Goal: Task Accomplishment & Management: Complete application form

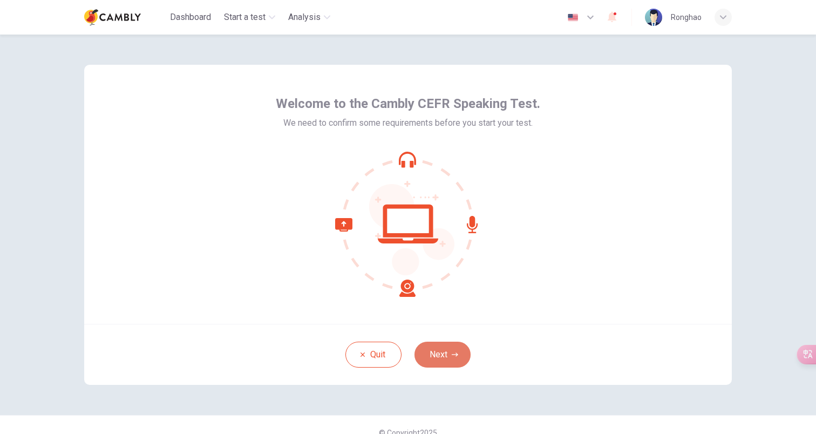
click at [444, 356] on button "Next" at bounding box center [443, 355] width 56 height 26
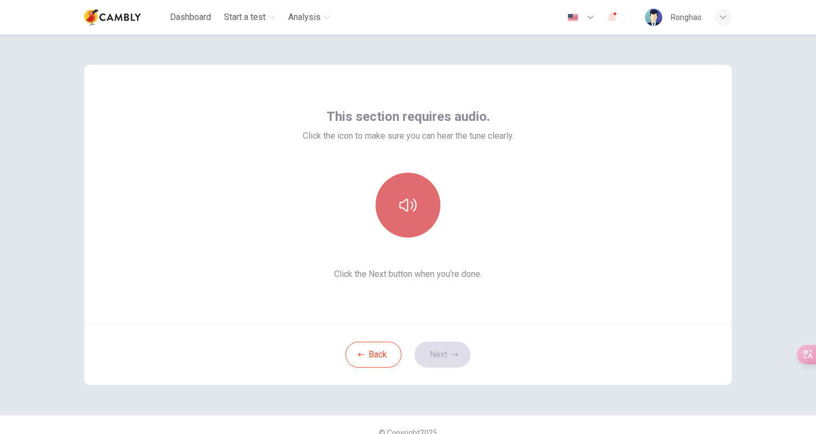
click at [408, 208] on icon "button" at bounding box center [407, 205] width 17 height 13
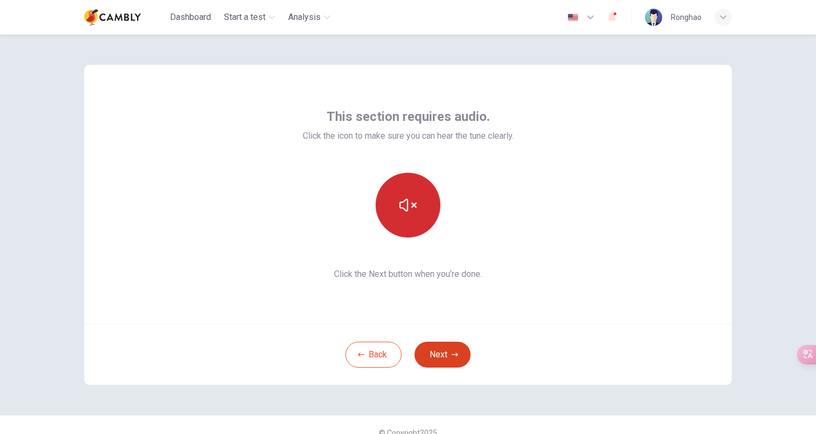
click at [439, 362] on button "Next" at bounding box center [443, 355] width 56 height 26
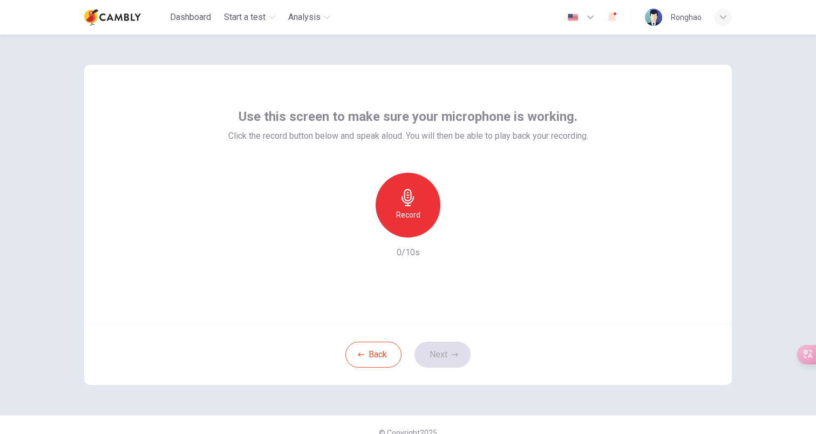
click at [424, 219] on div "Record" at bounding box center [408, 205] width 65 height 65
click at [394, 193] on div "Stop" at bounding box center [408, 205] width 65 height 65
click at [457, 231] on icon "button" at bounding box center [457, 228] width 11 height 11
click at [445, 353] on button "Next" at bounding box center [443, 355] width 56 height 26
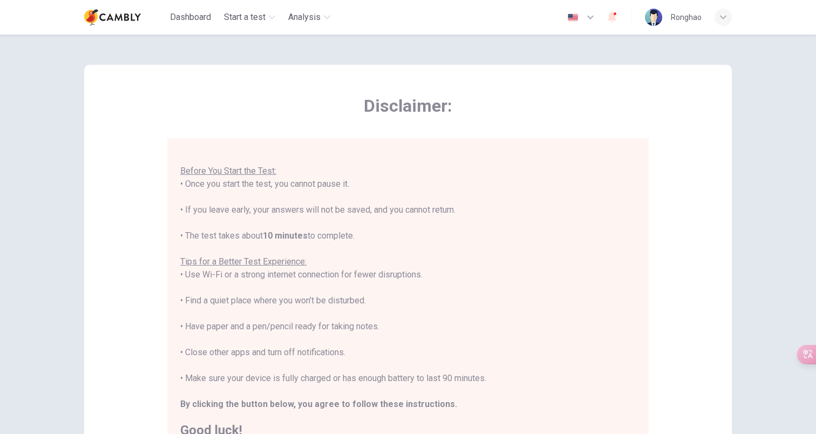
scroll to position [11, 0]
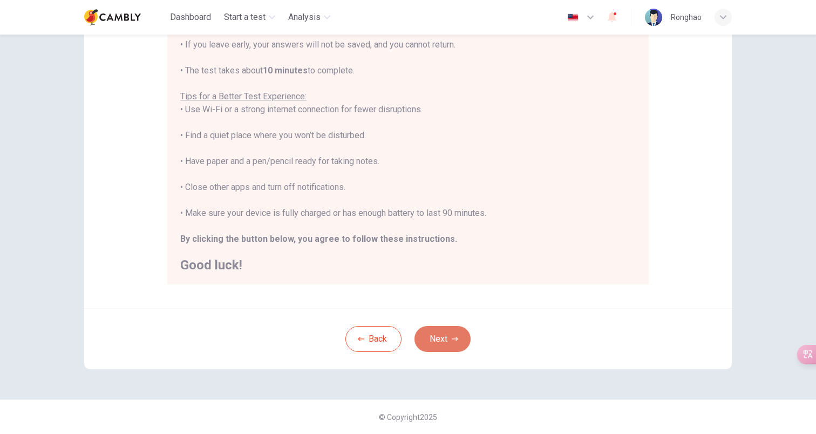
click at [463, 340] on button "Next" at bounding box center [443, 339] width 56 height 26
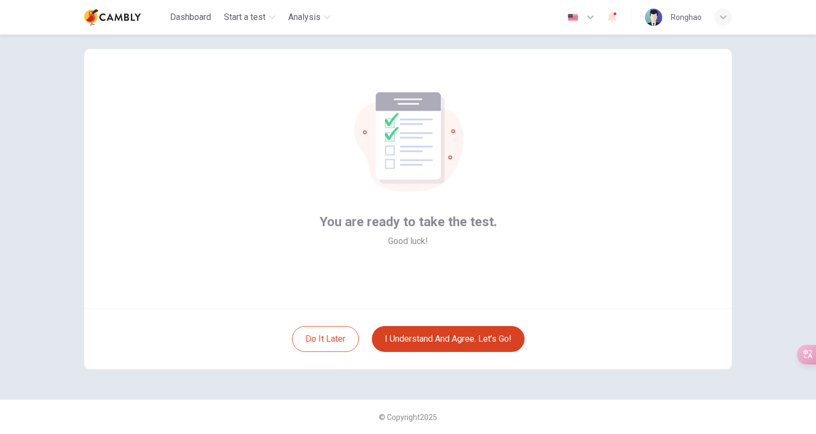
click at [386, 346] on button "I understand and agree. Let’s go!" at bounding box center [448, 339] width 153 height 26
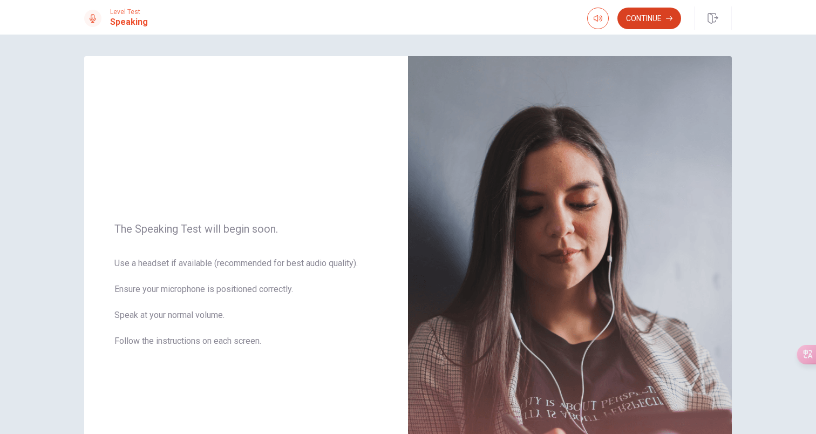
click at [656, 16] on button "Continue" at bounding box center [650, 19] width 64 height 22
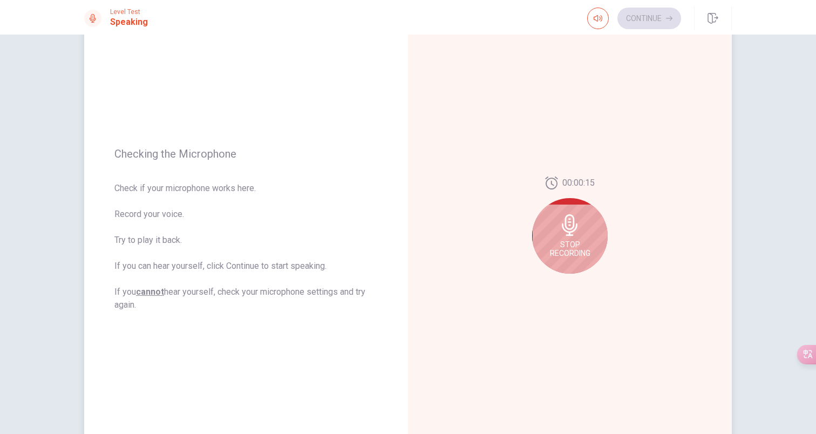
scroll to position [67, 0]
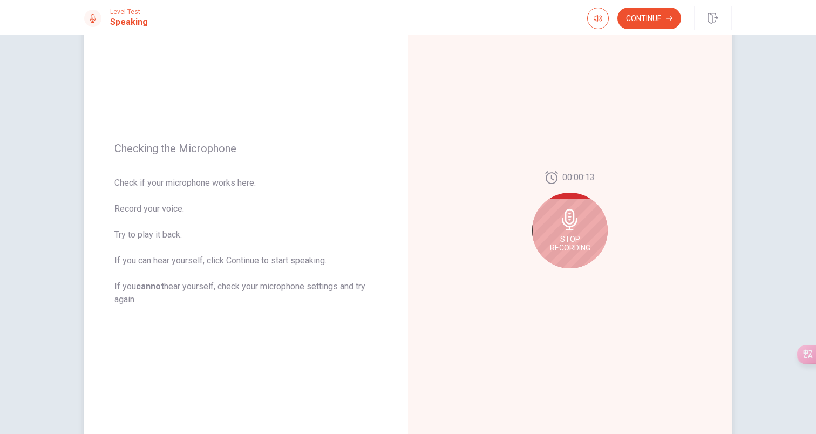
click at [562, 223] on icon at bounding box center [570, 220] width 16 height 22
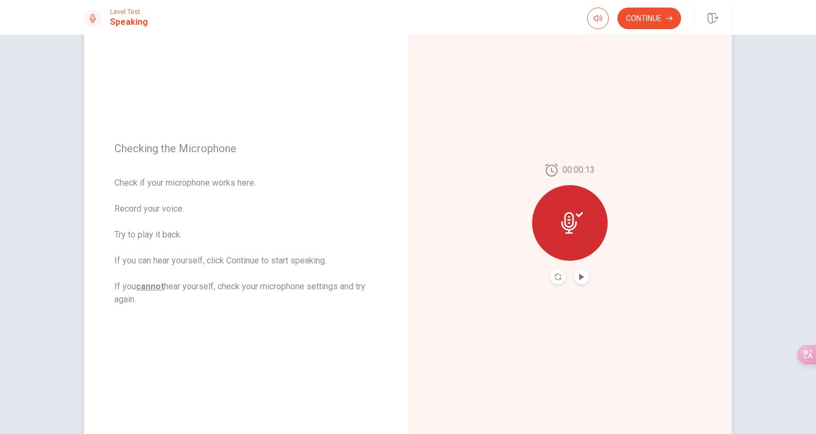
click at [561, 225] on icon at bounding box center [569, 223] width 16 height 22
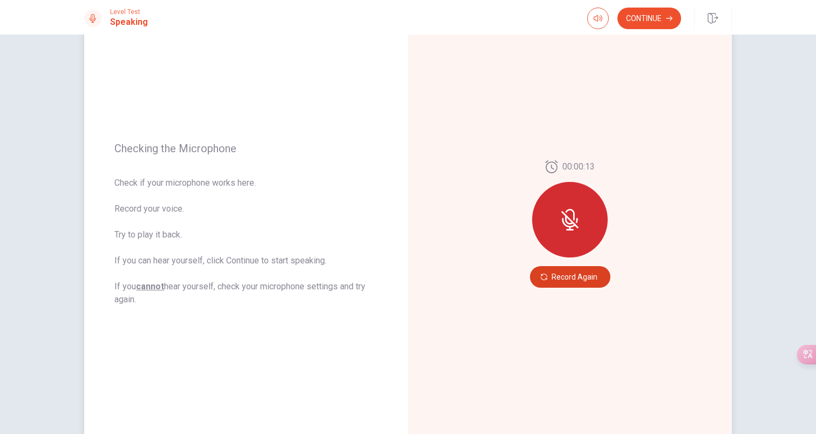
click at [574, 274] on button "Record Again" at bounding box center [570, 277] width 80 height 22
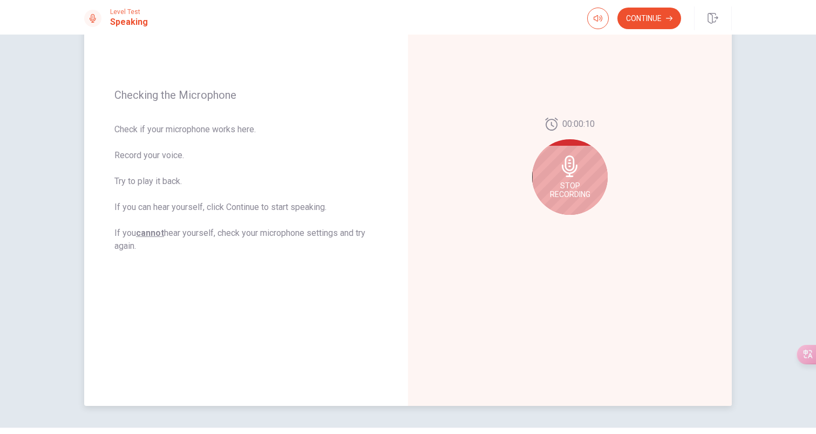
scroll to position [122, 0]
click at [584, 171] on div "Stop Recording" at bounding box center [570, 176] width 76 height 76
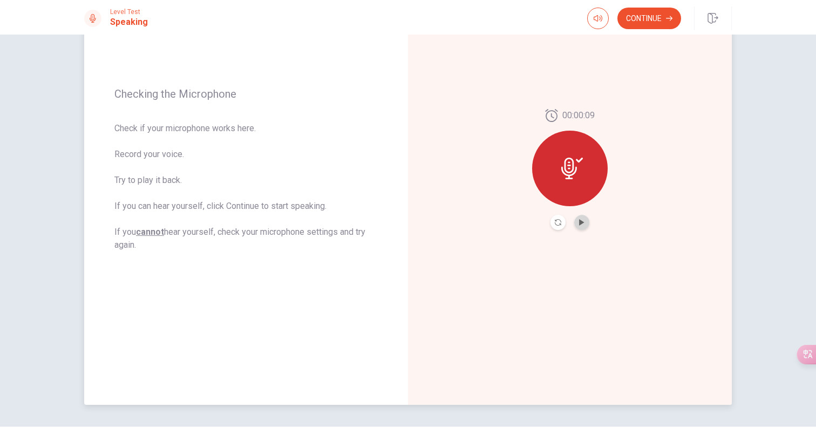
click at [581, 227] on button "Play Audio" at bounding box center [581, 222] width 15 height 15
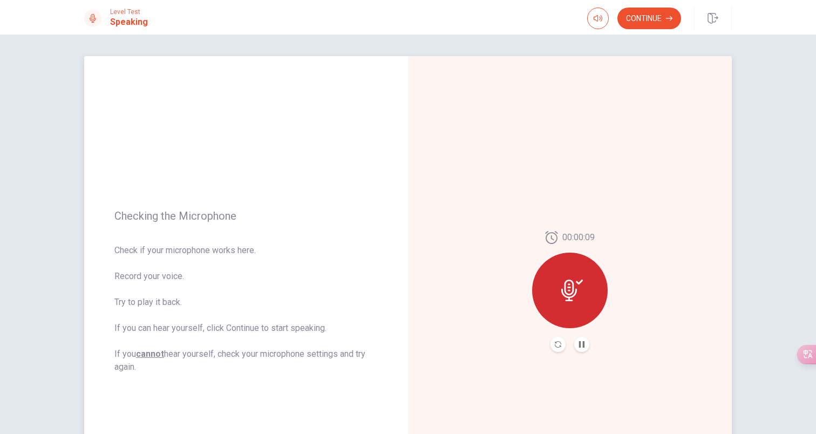
scroll to position [0, 0]
click at [645, 18] on button "Continue" at bounding box center [650, 19] width 64 height 22
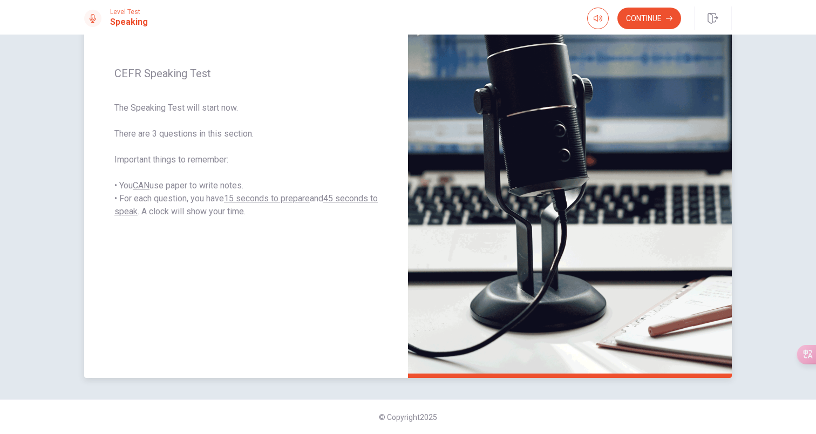
scroll to position [149, 0]
click at [649, 18] on button "Continue" at bounding box center [650, 19] width 64 height 22
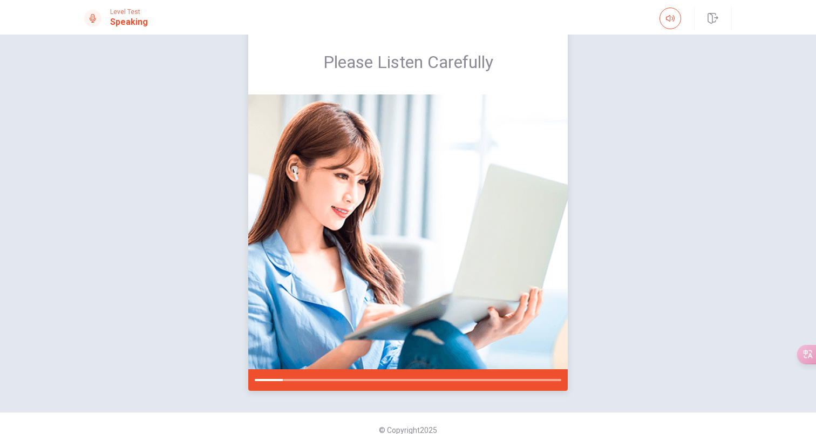
scroll to position [37, 0]
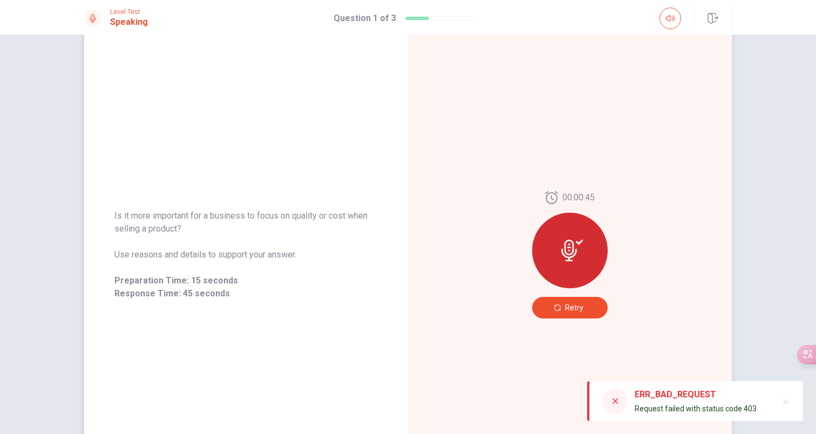
click at [577, 304] on span "Retry" at bounding box center [574, 307] width 18 height 9
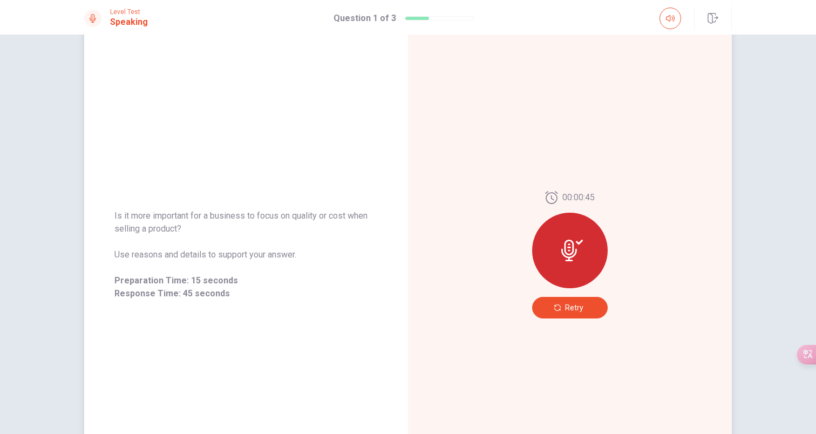
click at [572, 307] on span "Retry" at bounding box center [574, 307] width 18 height 9
click at [585, 305] on button "Retry" at bounding box center [570, 308] width 76 height 22
click at [579, 311] on span "Retry" at bounding box center [574, 307] width 18 height 9
click at [588, 309] on button "Retry" at bounding box center [570, 308] width 76 height 22
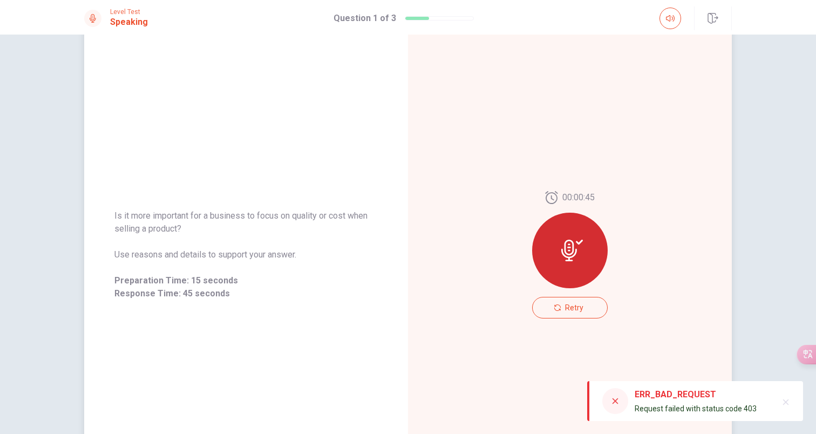
click at [485, 251] on div "00:00:45 Retry" at bounding box center [570, 254] width 324 height 471
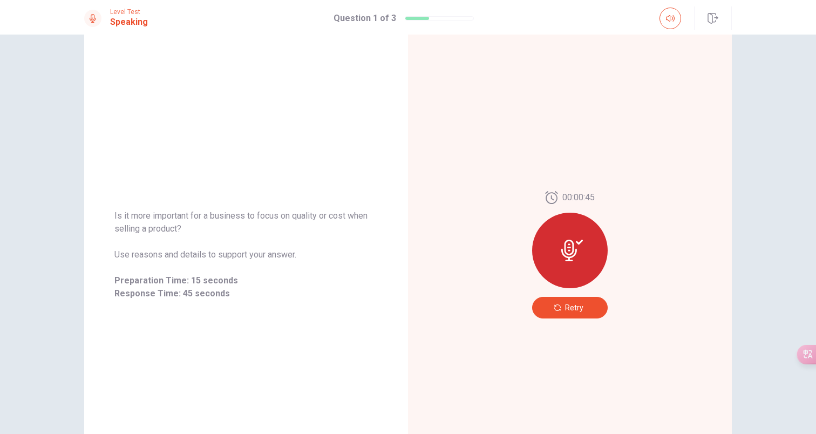
click at [562, 304] on button "Retry" at bounding box center [570, 308] width 76 height 22
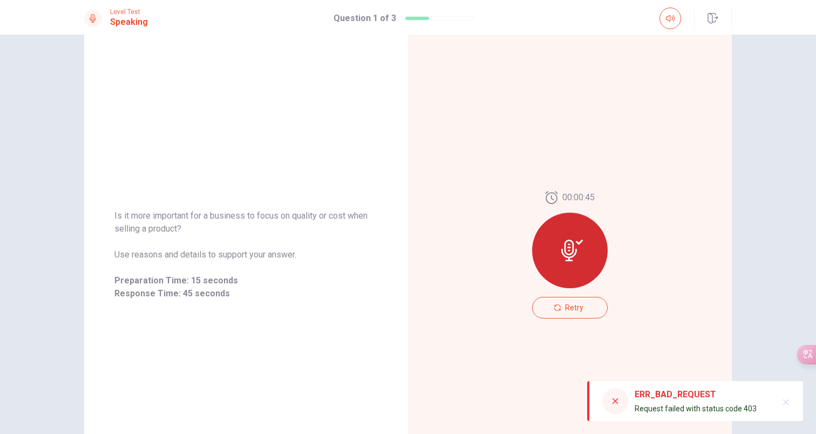
click at [674, 396] on div "ERR_BAD_REQUEST" at bounding box center [696, 394] width 122 height 13
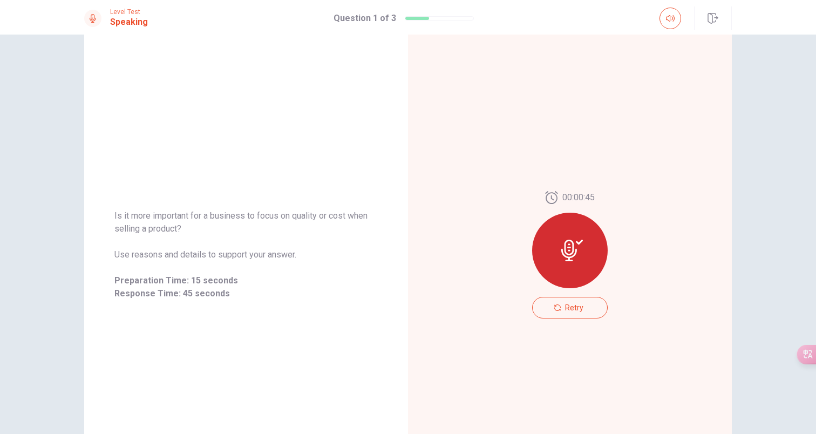
click at [563, 247] on icon at bounding box center [572, 251] width 22 height 22
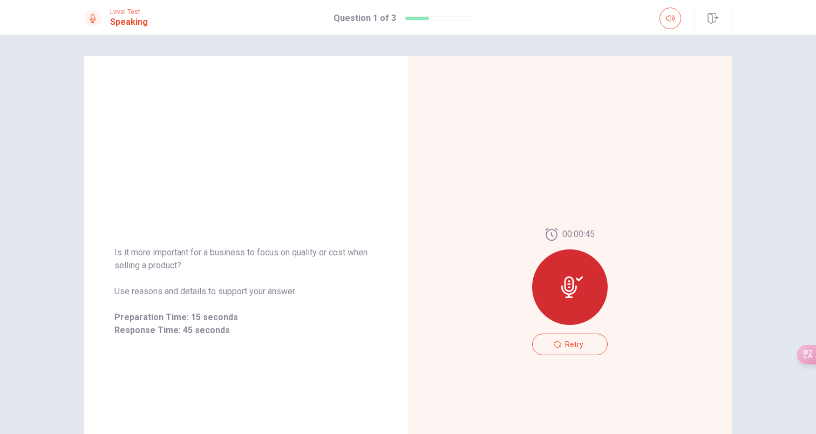
scroll to position [0, 0]
click at [567, 269] on div at bounding box center [570, 287] width 76 height 76
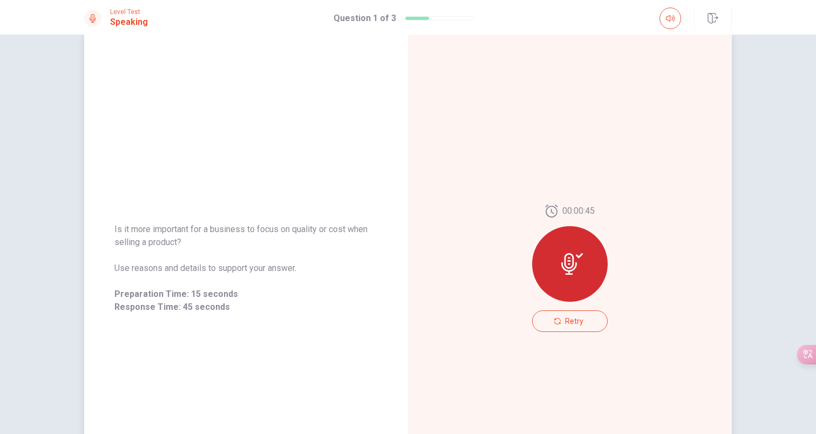
scroll to position [42, 0]
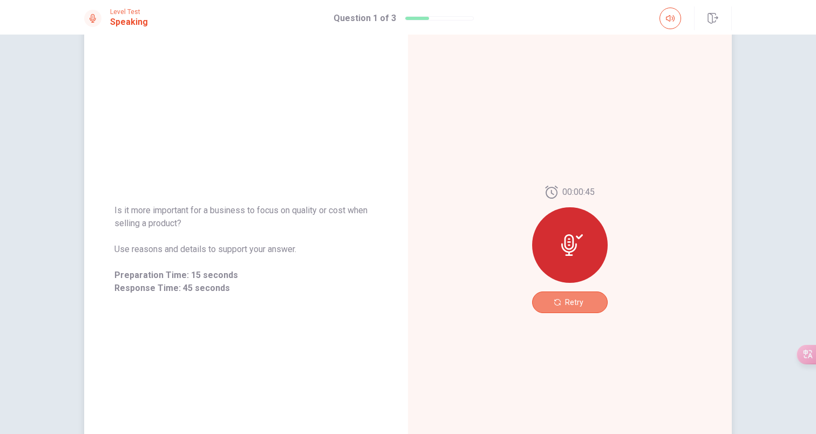
click at [565, 296] on button "Retry" at bounding box center [570, 303] width 76 height 22
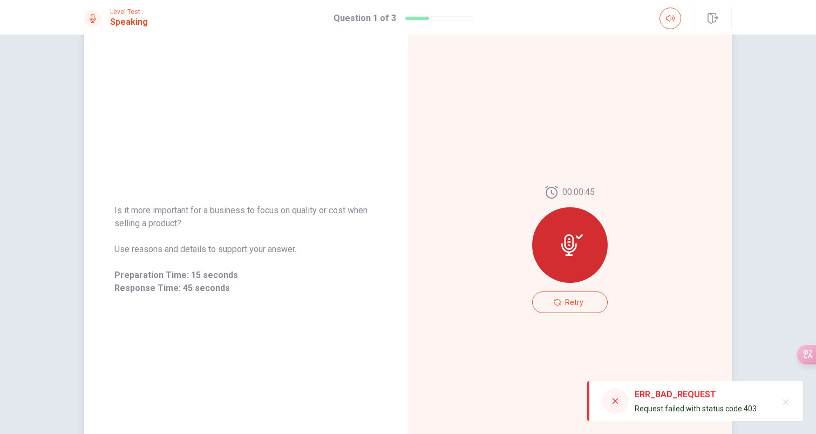
click at [618, 339] on div "00:00:45 Retry" at bounding box center [570, 249] width 324 height 471
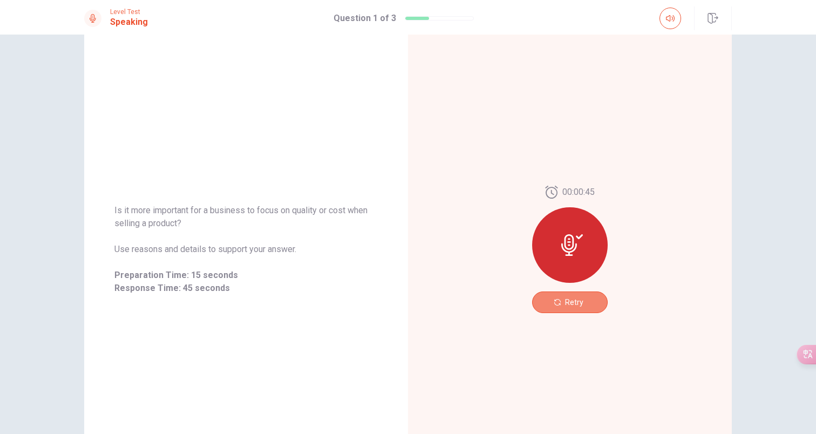
click at [576, 303] on span "Retry" at bounding box center [574, 302] width 18 height 9
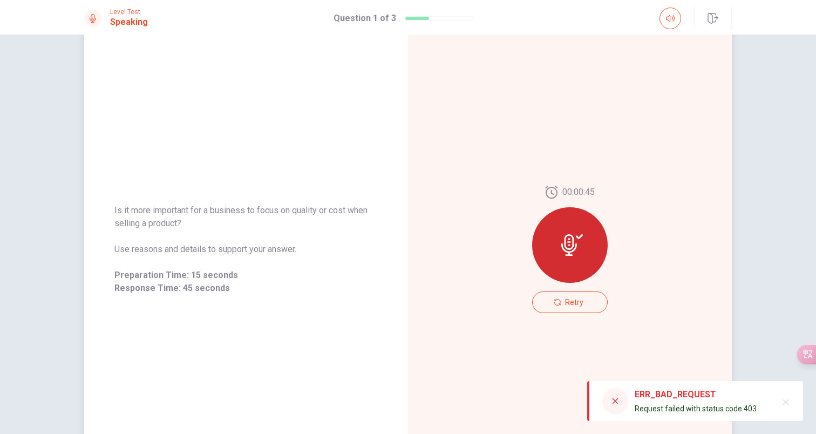
click at [442, 237] on div "00:00:45 Retry" at bounding box center [570, 249] width 324 height 471
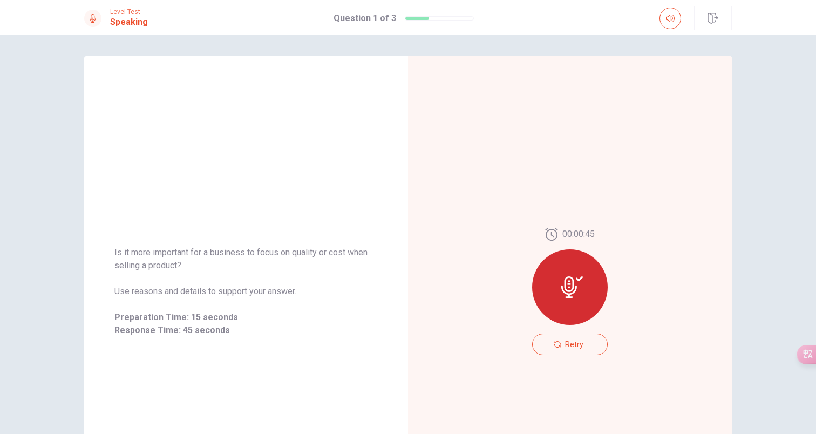
scroll to position [0, 0]
click at [111, 18] on h1 "Speaking" at bounding box center [129, 22] width 38 height 13
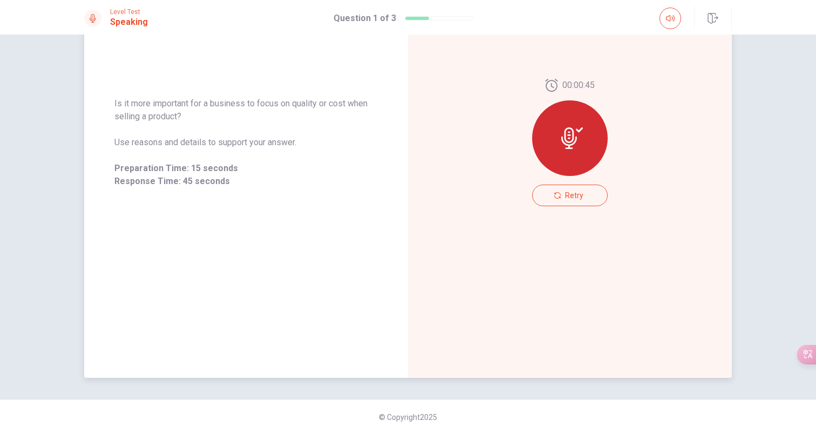
scroll to position [149, 0]
click at [719, 19] on button "button" at bounding box center [713, 18] width 38 height 24
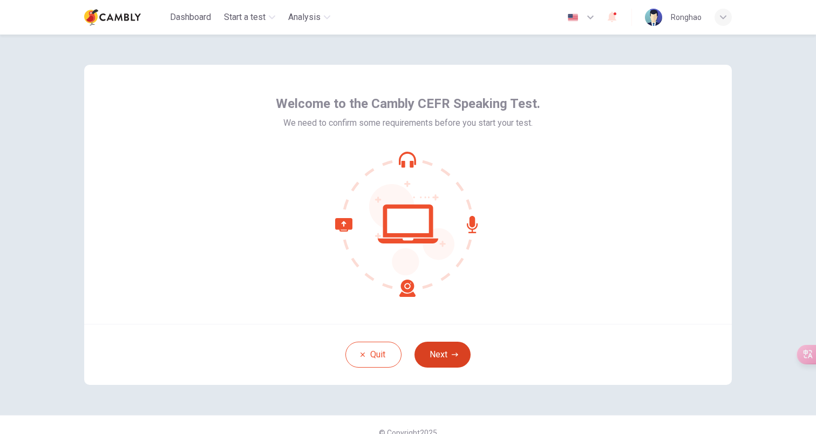
click at [438, 355] on button "Next" at bounding box center [443, 355] width 56 height 26
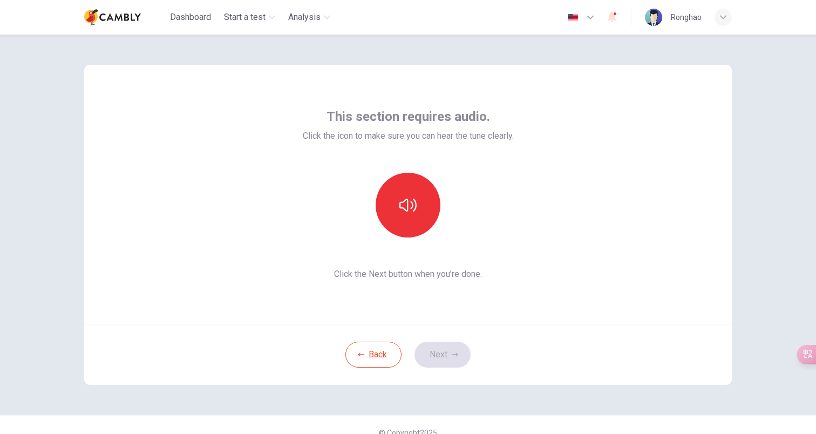
click at [438, 365] on div "Back Next" at bounding box center [408, 354] width 648 height 61
click at [414, 193] on button "button" at bounding box center [408, 205] width 65 height 65
click at [446, 366] on button "Next" at bounding box center [443, 355] width 56 height 26
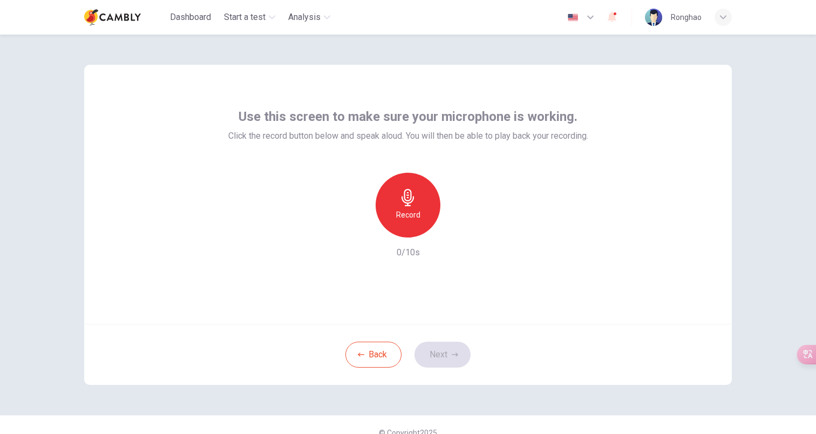
click at [414, 234] on div "Record" at bounding box center [408, 205] width 65 height 65
click at [421, 217] on div "Stop" at bounding box center [408, 205] width 65 height 65
click at [460, 234] on icon "button" at bounding box center [457, 228] width 11 height 11
click at [438, 368] on div "Back Next" at bounding box center [408, 354] width 648 height 61
click at [438, 355] on button "Next" at bounding box center [443, 355] width 56 height 26
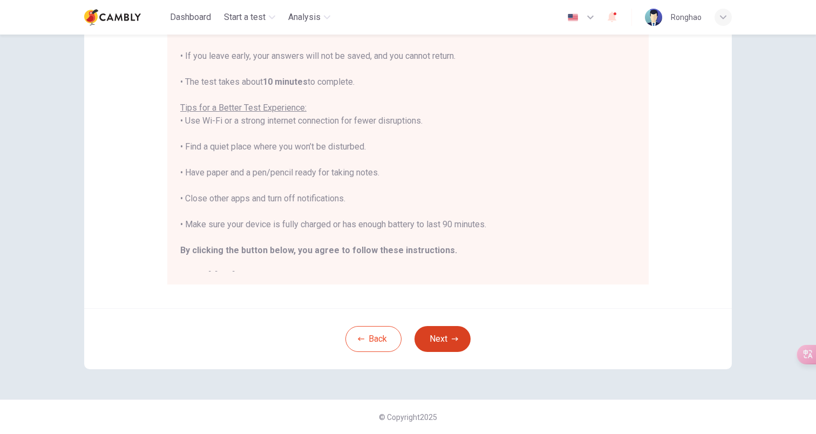
click at [465, 340] on button "Next" at bounding box center [443, 339] width 56 height 26
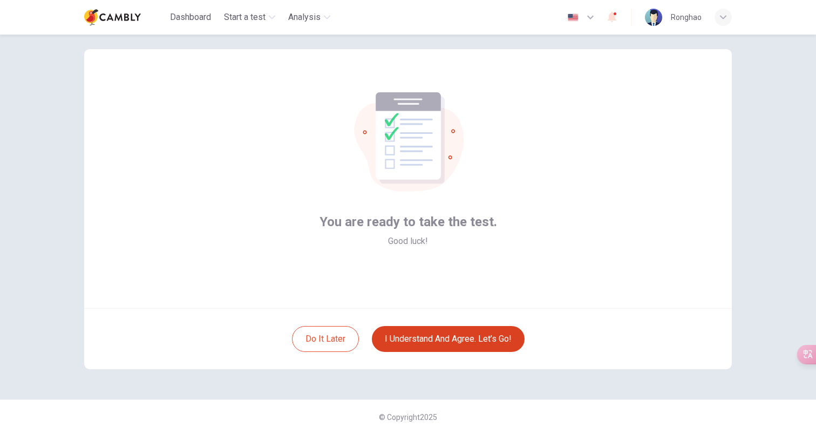
scroll to position [16, 0]
click at [474, 337] on button "I understand and agree. Let’s go!" at bounding box center [448, 339] width 153 height 26
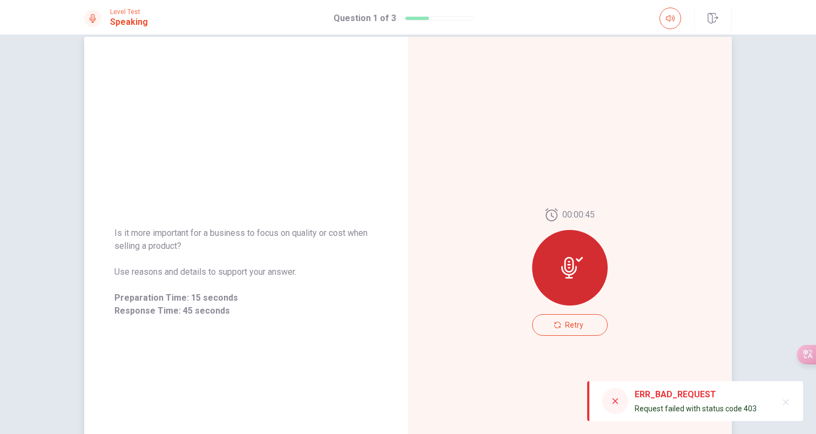
scroll to position [22, 0]
